Goal: Task Accomplishment & Management: Manage account settings

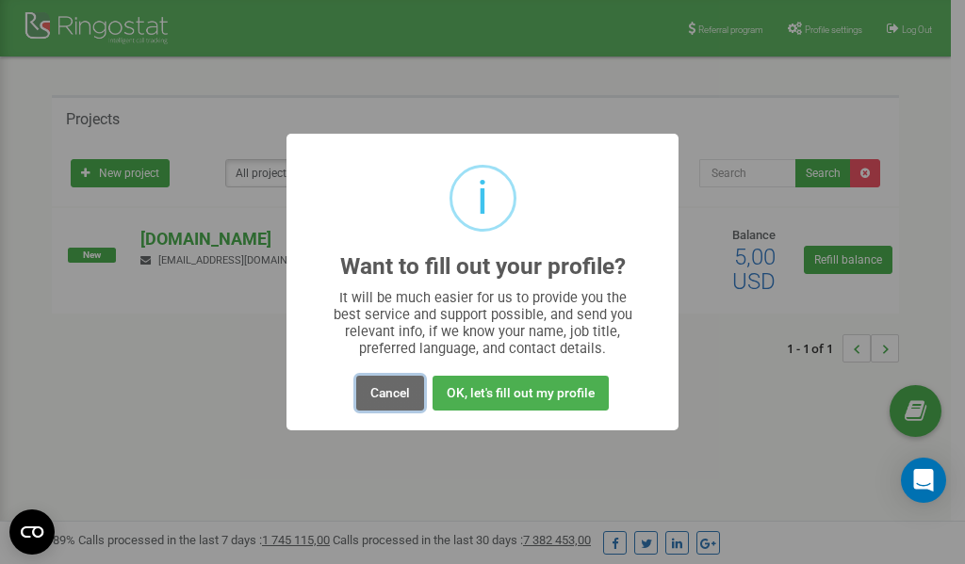
click at [394, 395] on button "Cancel" at bounding box center [390, 393] width 68 height 35
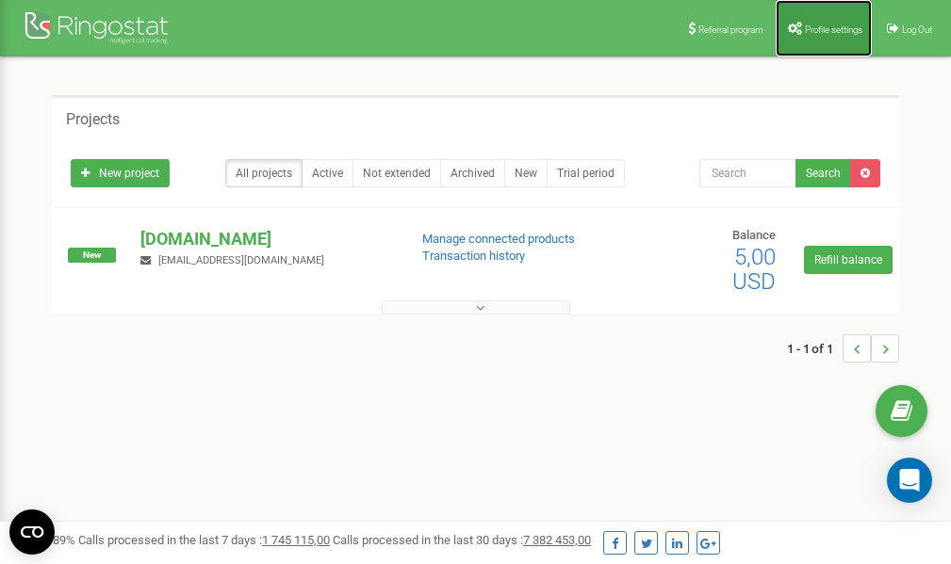
click at [822, 21] on link "Profile settings" at bounding box center [823, 28] width 96 height 57
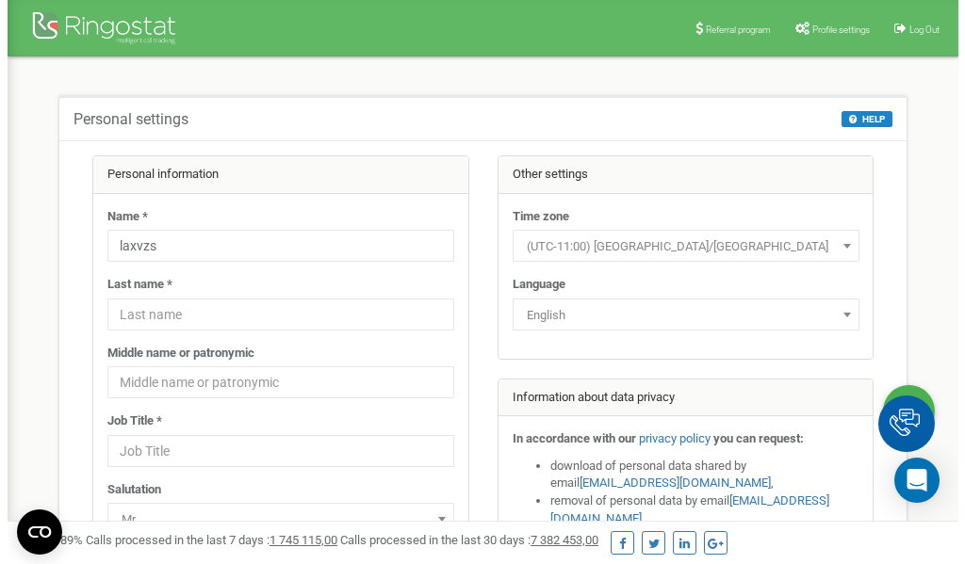
scroll to position [94, 0]
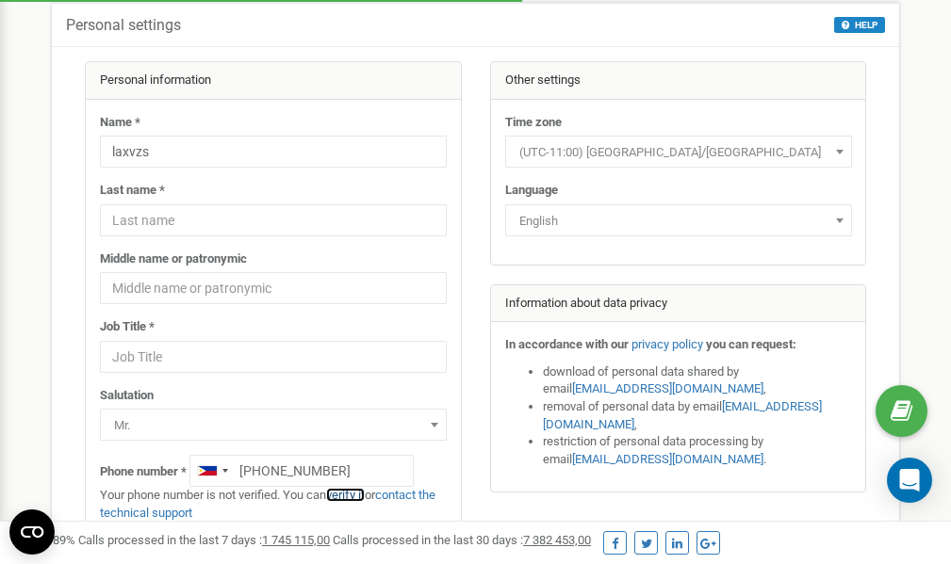
click at [357, 496] on link "verify it" at bounding box center [345, 495] width 39 height 14
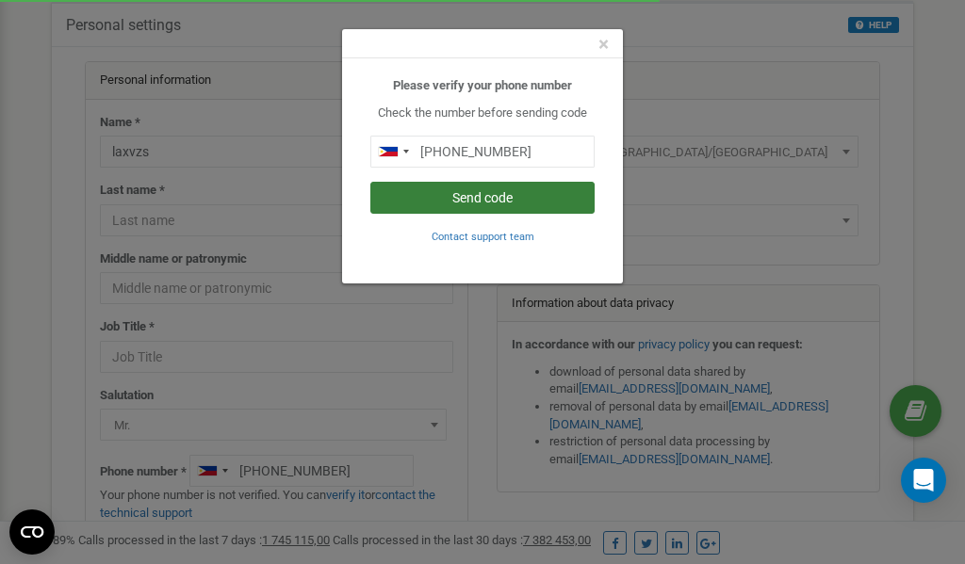
click at [466, 196] on button "Send code" at bounding box center [482, 198] width 224 height 32
